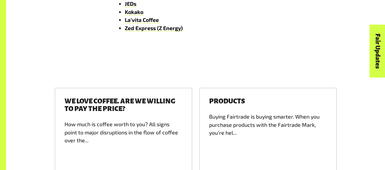
scroll to position [1019, 0]
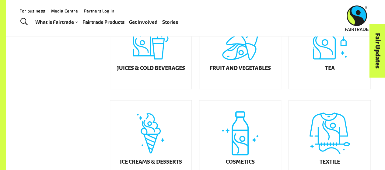
scroll to position [263, 0]
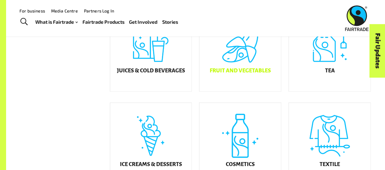
click at [232, 61] on div "Fruit and Vegetables" at bounding box center [241, 50] width 82 height 82
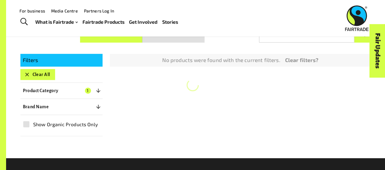
scroll to position [92, 0]
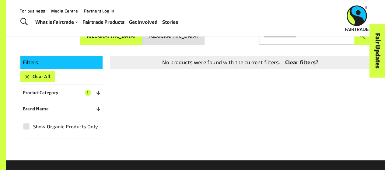
click at [91, 92] on button "Product Category 1" at bounding box center [61, 92] width 82 height 11
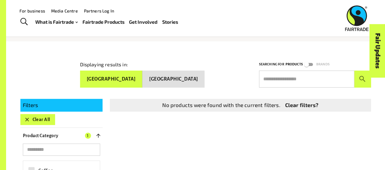
scroll to position [48, 0]
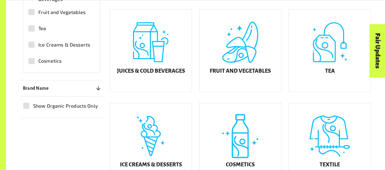
scroll to position [263, 0]
click at [148, 74] on h5 "Juices & Cold Beverages" at bounding box center [151, 71] width 68 height 6
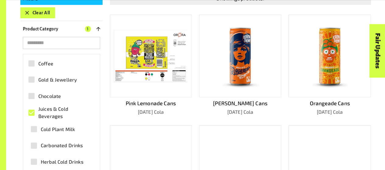
scroll to position [157, 0]
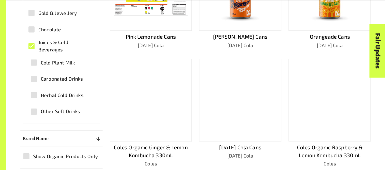
click at [165, 119] on div at bounding box center [151, 100] width 82 height 83
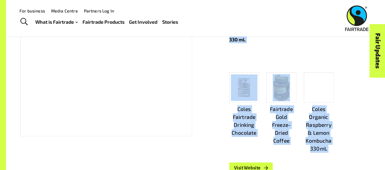
scroll to position [130, 0]
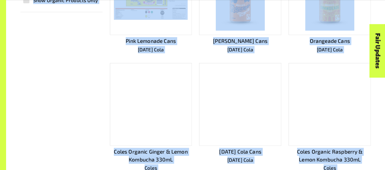
scroll to position [230, 0]
